Goal: Transaction & Acquisition: Book appointment/travel/reservation

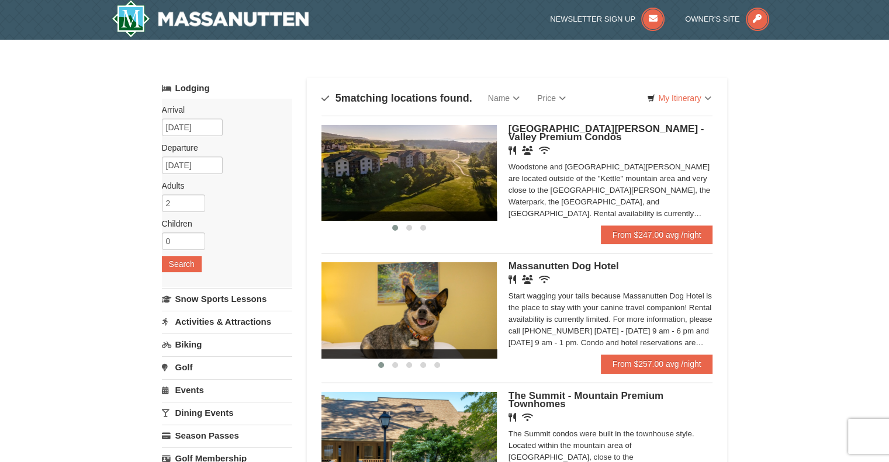
scroll to position [5, 0]
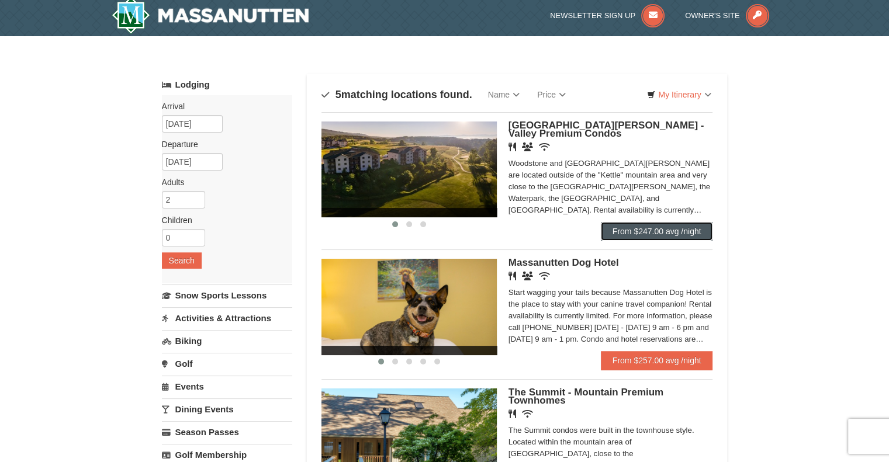
click at [650, 230] on link "From $247.00 avg /night" at bounding box center [657, 231] width 112 height 19
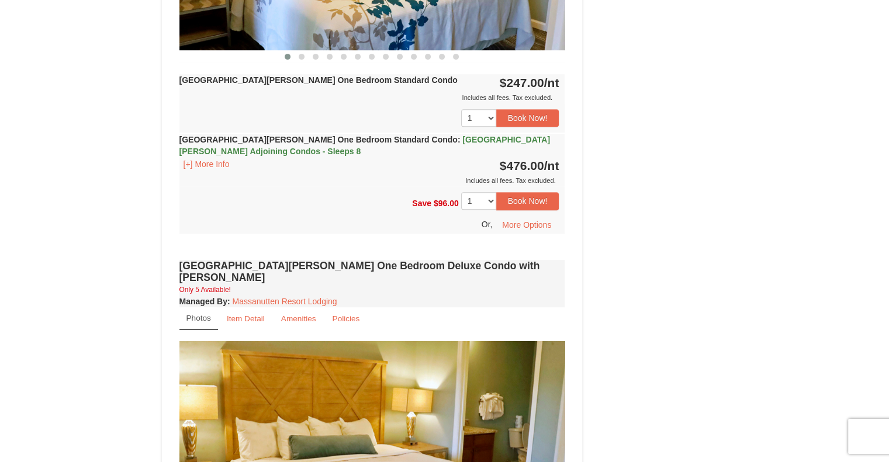
scroll to position [650, 0]
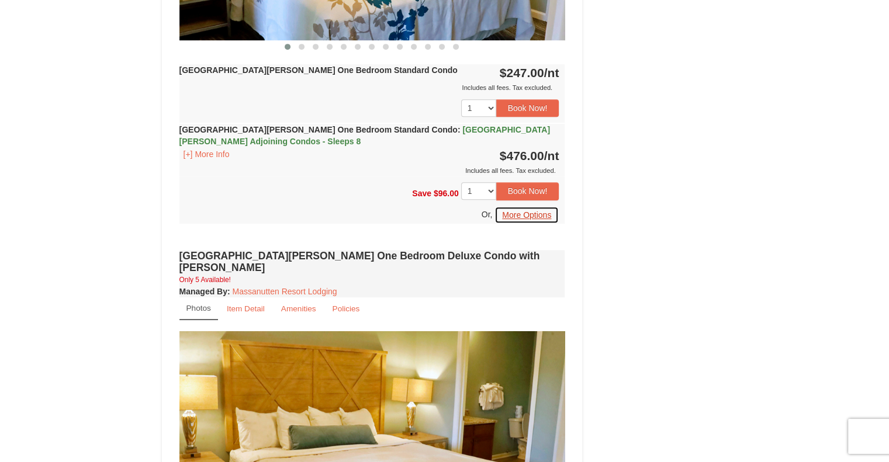
click at [538, 218] on button "More Options" at bounding box center [527, 215] width 64 height 18
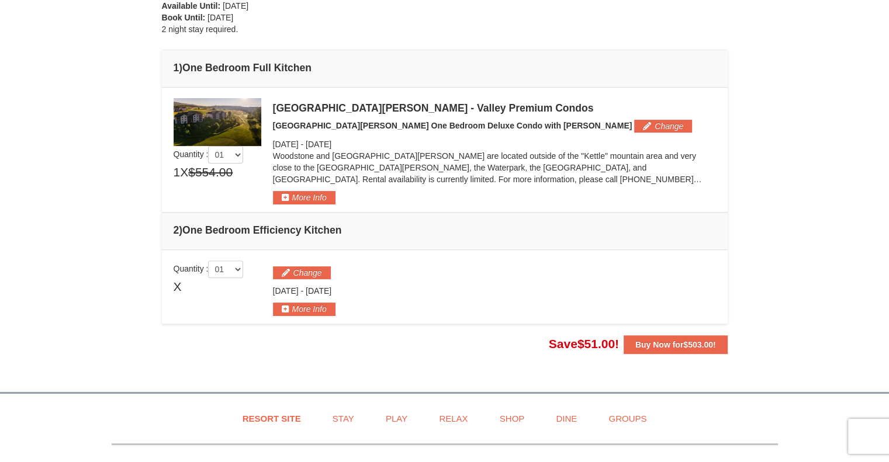
scroll to position [301, 0]
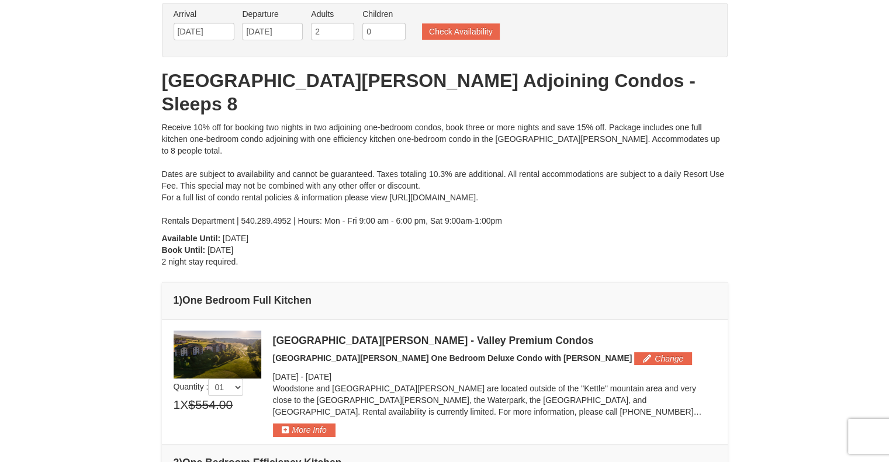
drag, startPoint x: 896, startPoint y: 100, endPoint x: 834, endPoint y: 132, distance: 69.0
click at [834, 132] on html "Browser Not Supported We notice you are using a browser which will not provide …" at bounding box center [444, 421] width 889 height 970
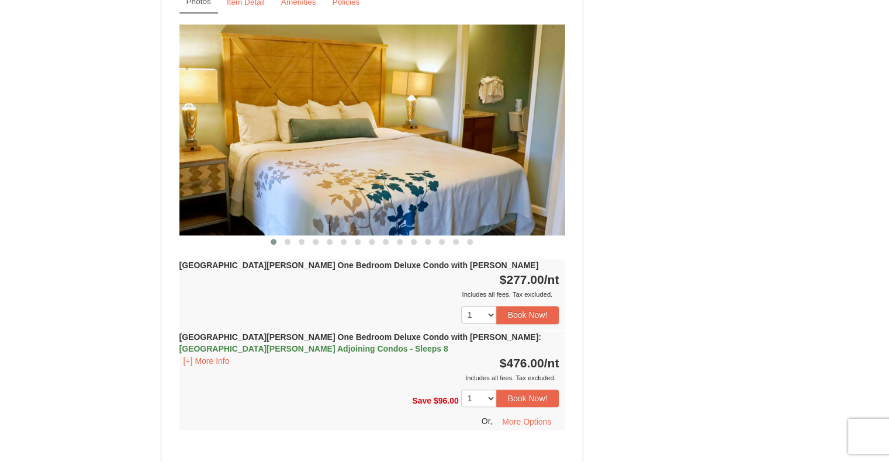
scroll to position [955, 0]
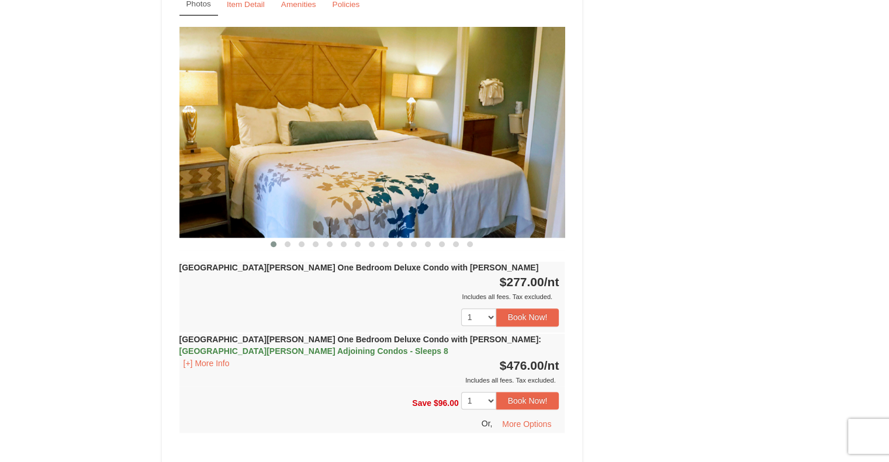
click at [500, 187] on img at bounding box center [372, 132] width 386 height 211
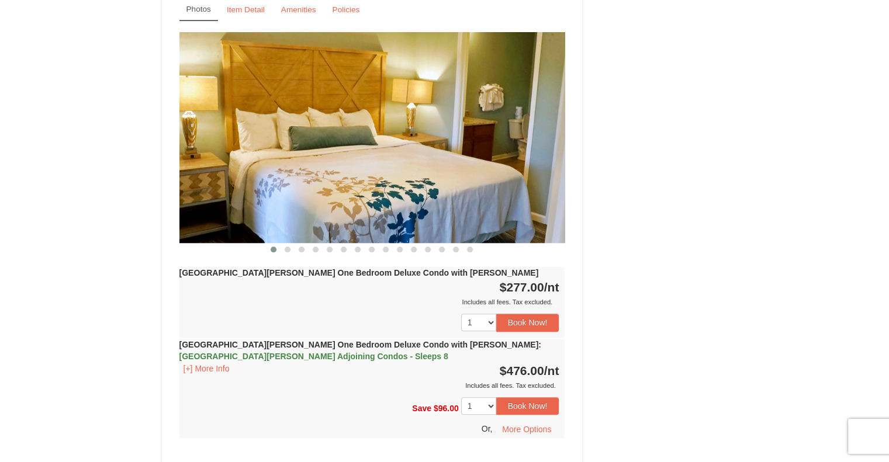
scroll to position [982, 0]
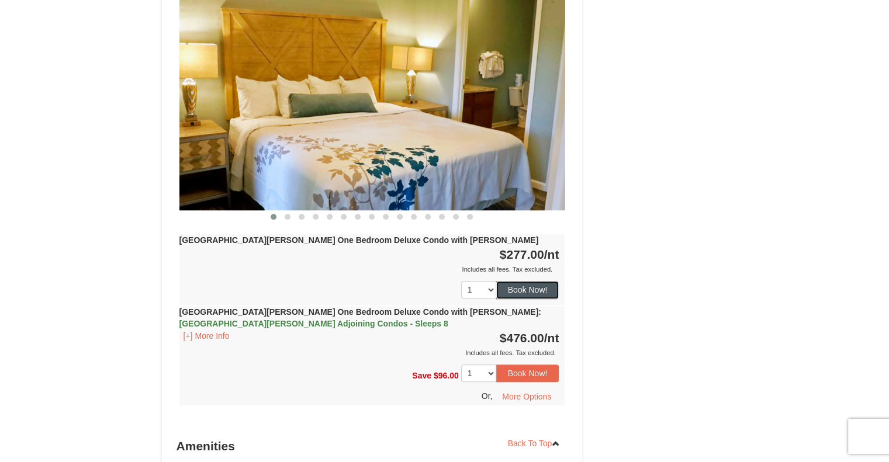
click at [512, 281] on button "Book Now!" at bounding box center [527, 290] width 63 height 18
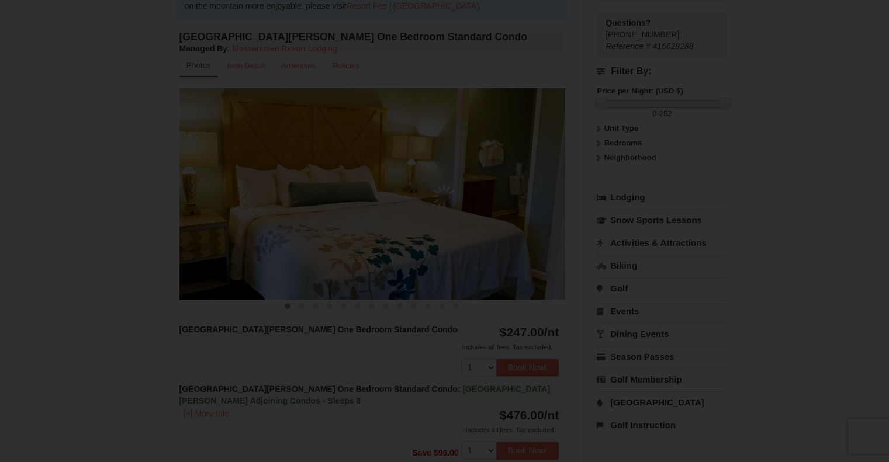
scroll to position [114, 0]
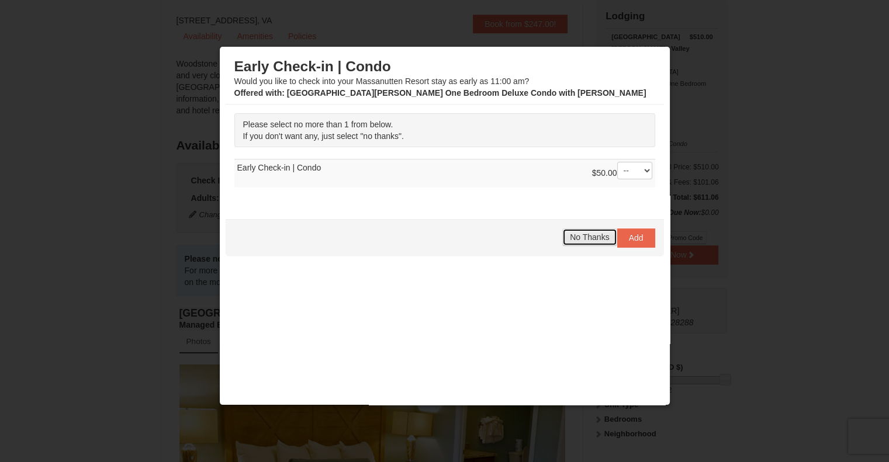
click at [578, 233] on span "No Thanks" at bounding box center [589, 237] width 39 height 9
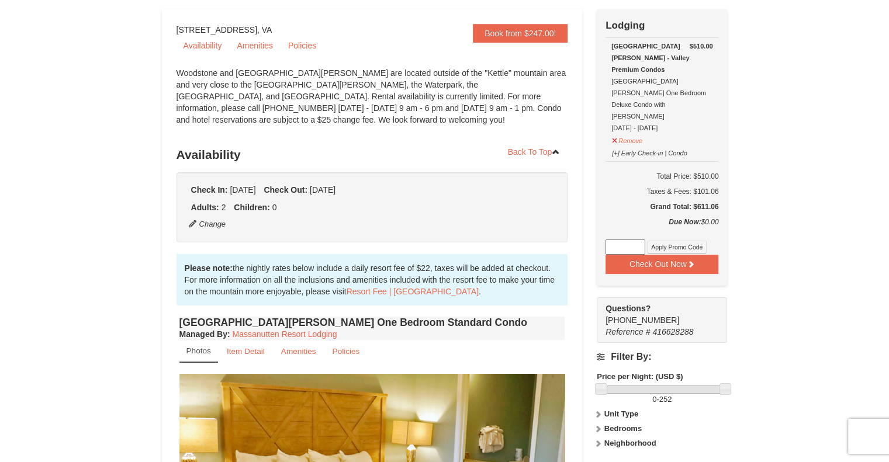
scroll to position [0, 0]
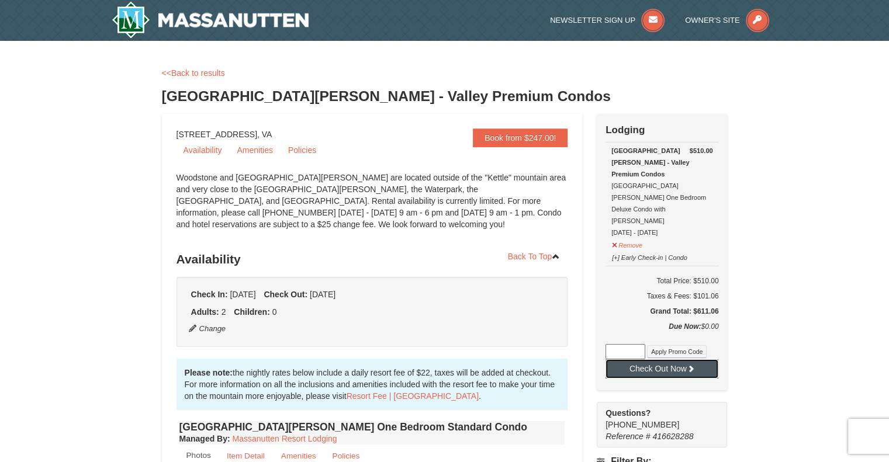
click at [643, 360] on button "Check Out Now" at bounding box center [662, 369] width 113 height 19
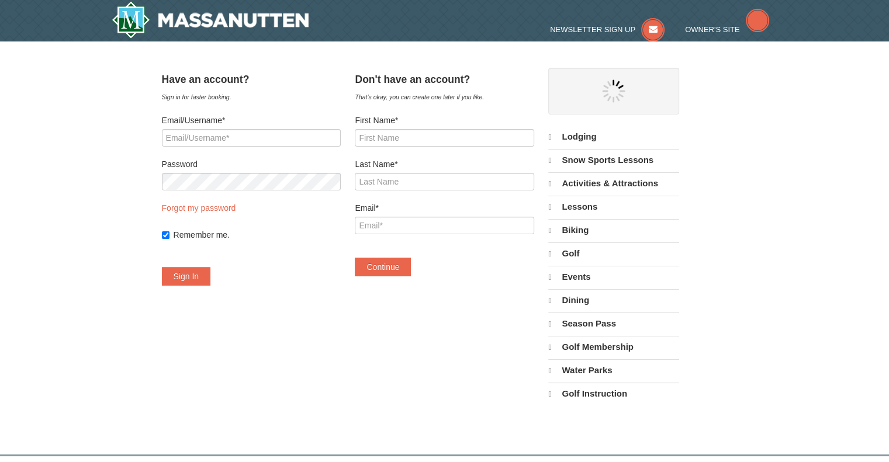
select select "10"
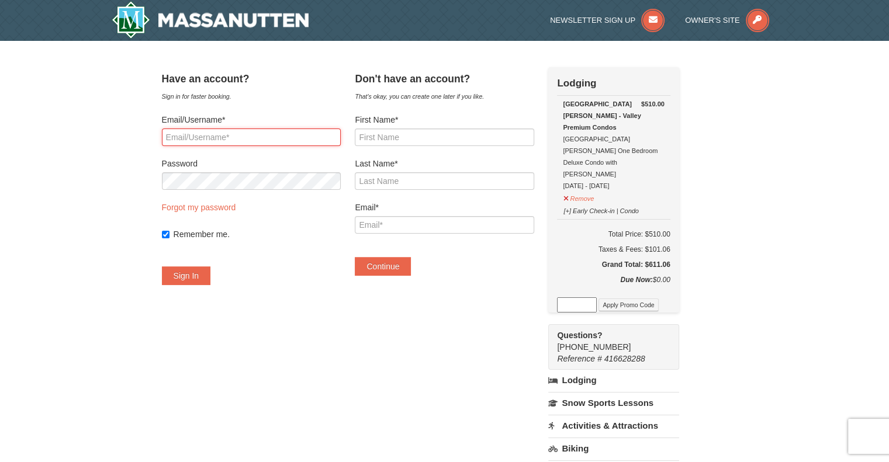
click at [265, 133] on input "Email/Username*" at bounding box center [251, 138] width 179 height 18
type input "[EMAIL_ADDRESS][DOMAIN_NAME]"
click at [392, 139] on input "First Name*" at bounding box center [444, 138] width 179 height 18
type input "Katisha"
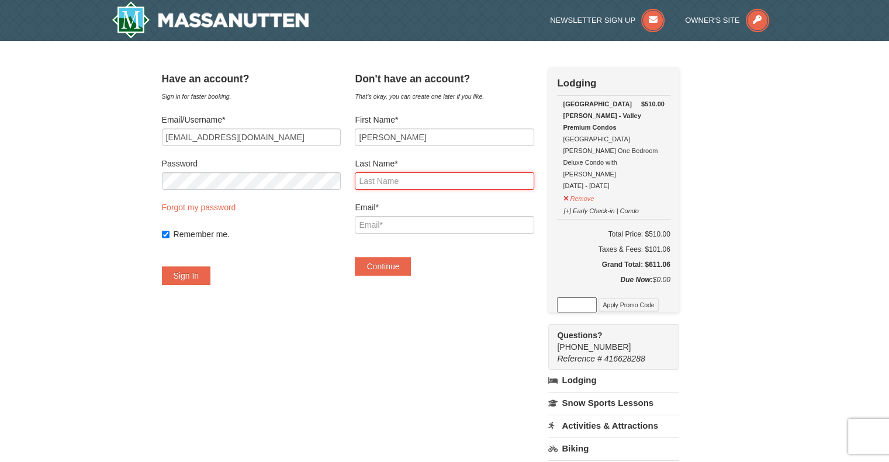
type input "Brown"
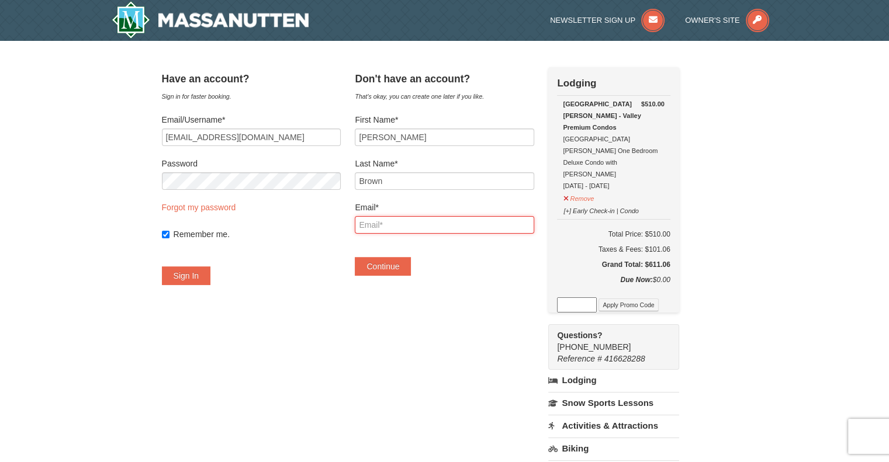
type input "[EMAIL_ADDRESS][DOMAIN_NAME]"
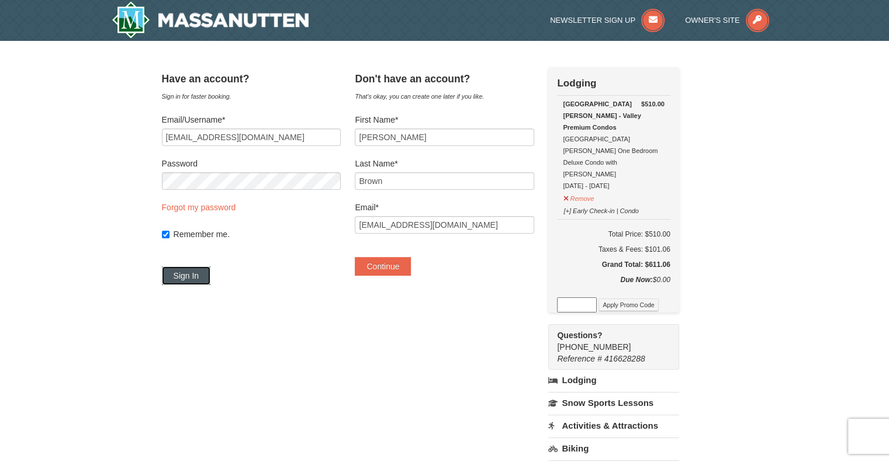
click at [199, 275] on button "Sign In" at bounding box center [186, 276] width 49 height 19
click at [170, 233] on input "Remember me." at bounding box center [166, 235] width 8 height 8
checkbox input "false"
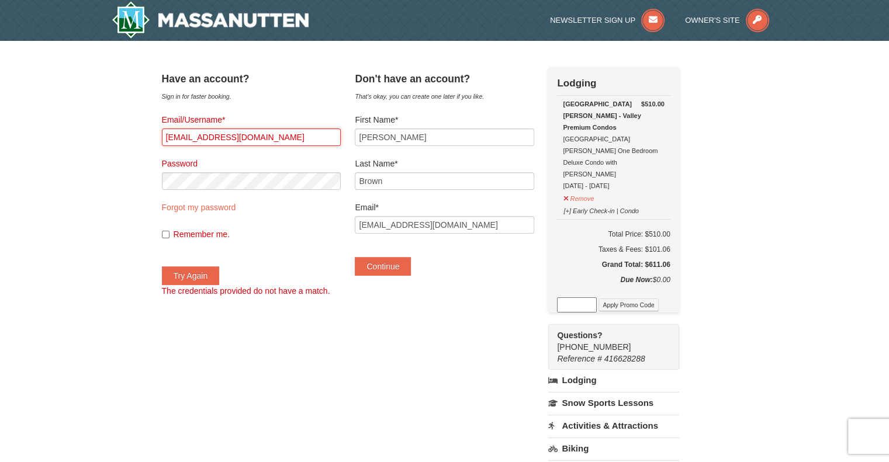
click at [275, 138] on input "[EMAIL_ADDRESS][DOMAIN_NAME]" at bounding box center [251, 138] width 179 height 18
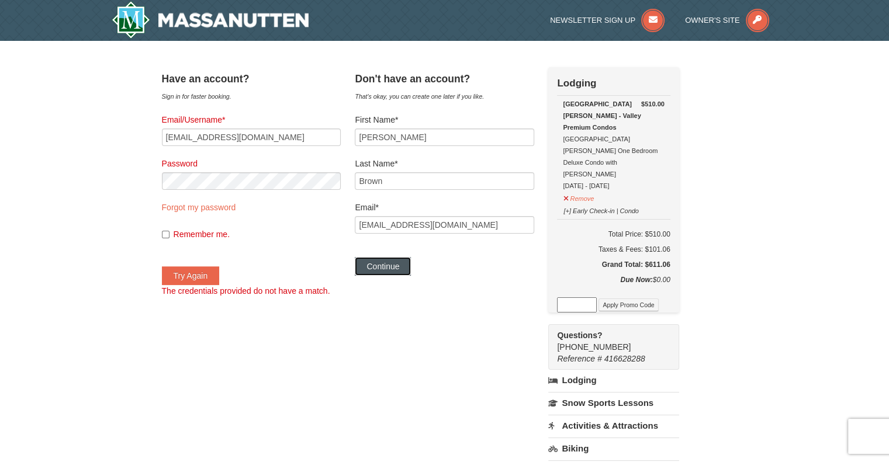
click at [393, 267] on button "Continue" at bounding box center [383, 266] width 56 height 19
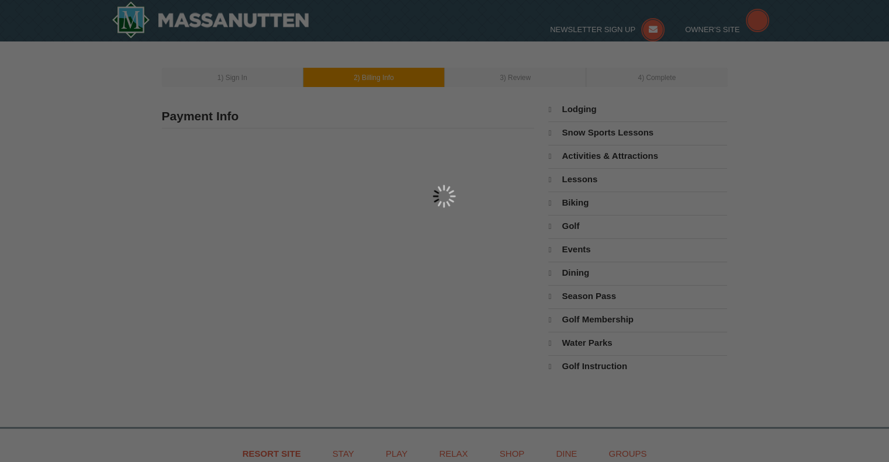
type input "[PERSON_NAME]"
type input "[EMAIL_ADDRESS][DOMAIN_NAME]"
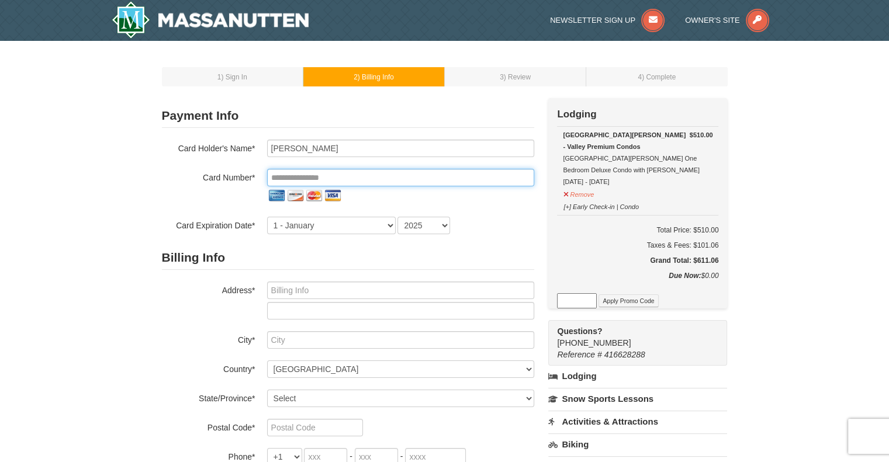
click at [451, 179] on input "tel" at bounding box center [400, 178] width 267 height 18
